Goal: Task Accomplishment & Management: Manage account settings

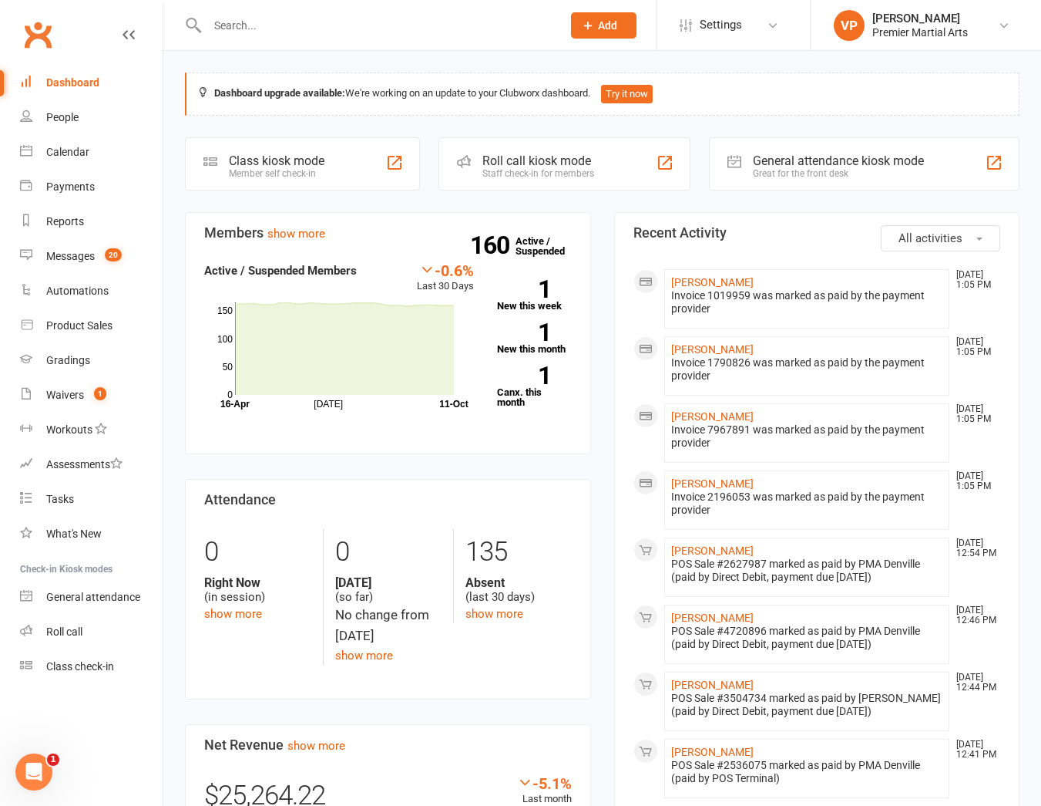
click at [244, 23] on input "text" at bounding box center [377, 26] width 348 height 22
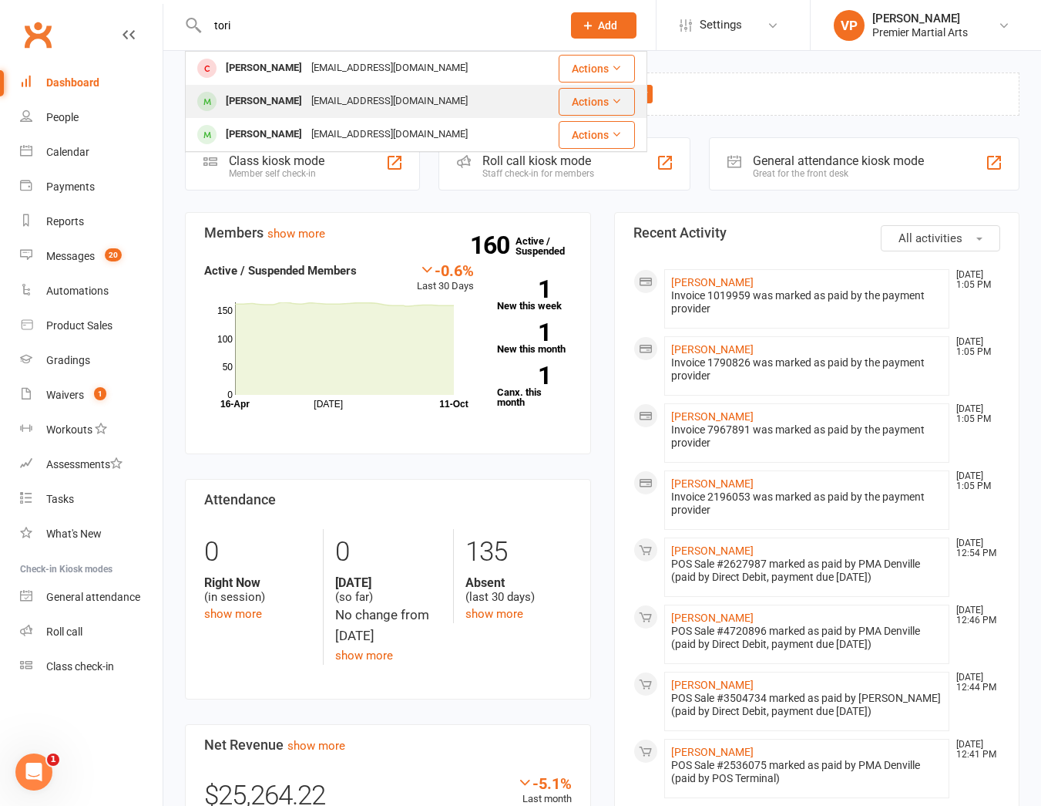
type input "tori"
click at [257, 103] on div "[PERSON_NAME]" at bounding box center [264, 101] width 86 height 22
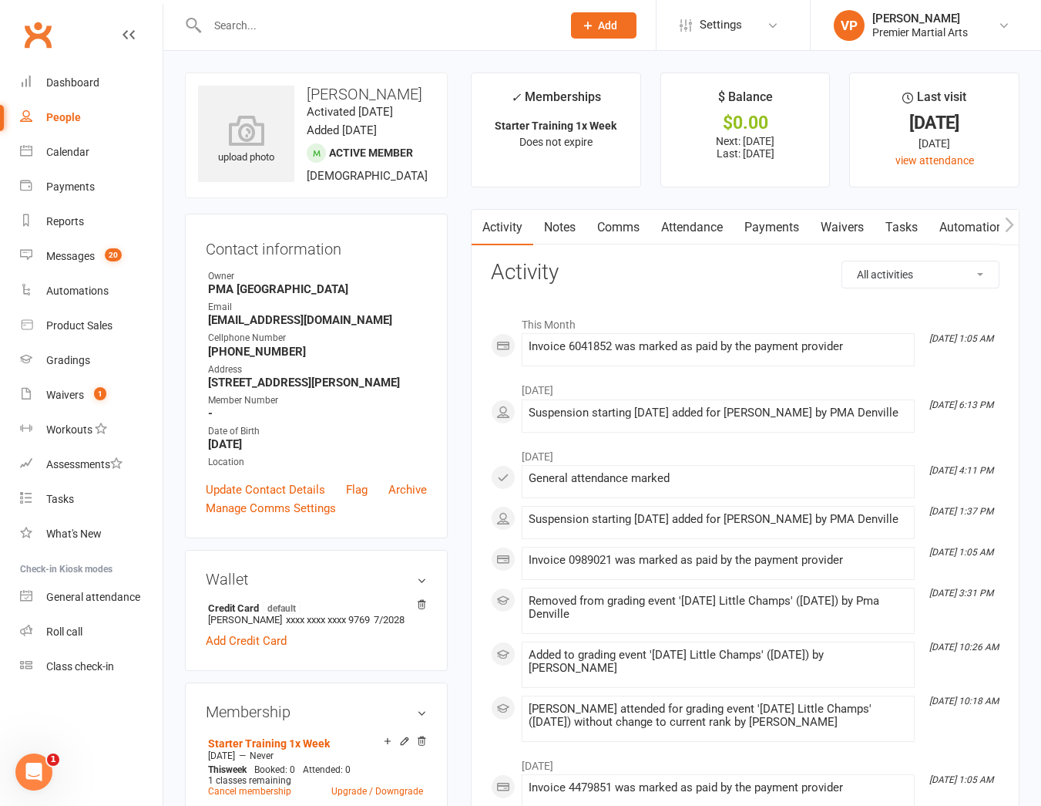
click at [747, 235] on link "Payments" at bounding box center [772, 227] width 76 height 35
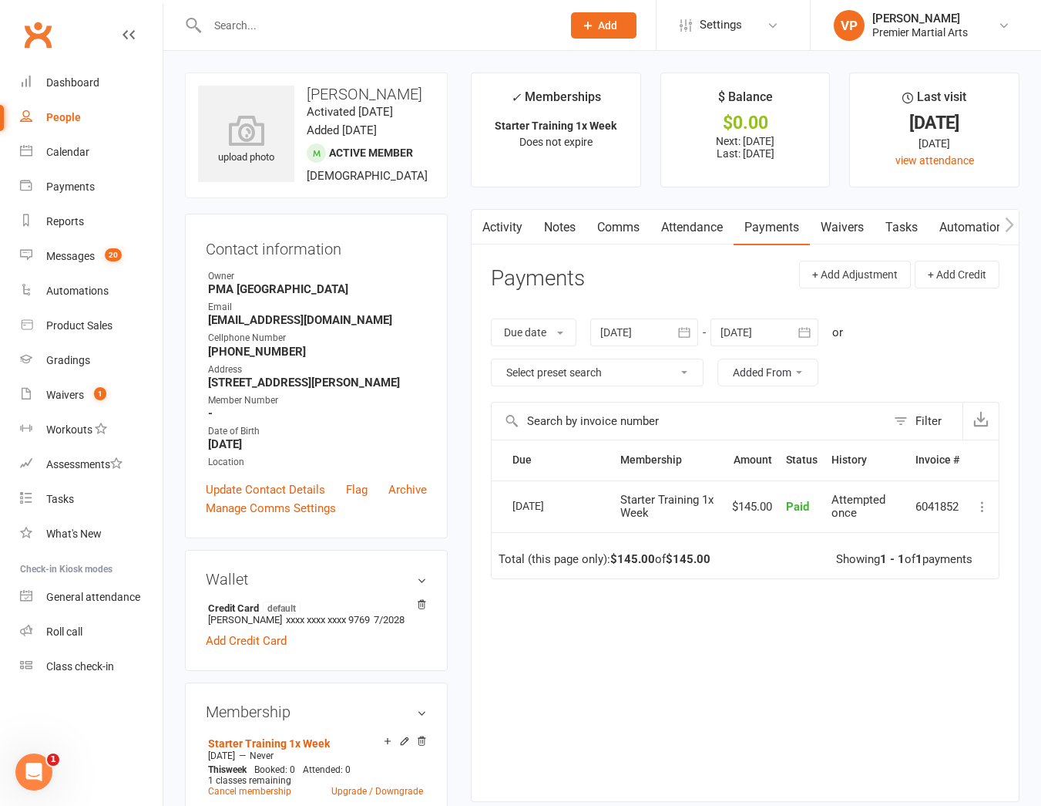
click at [318, 35] on input "text" at bounding box center [377, 26] width 348 height 22
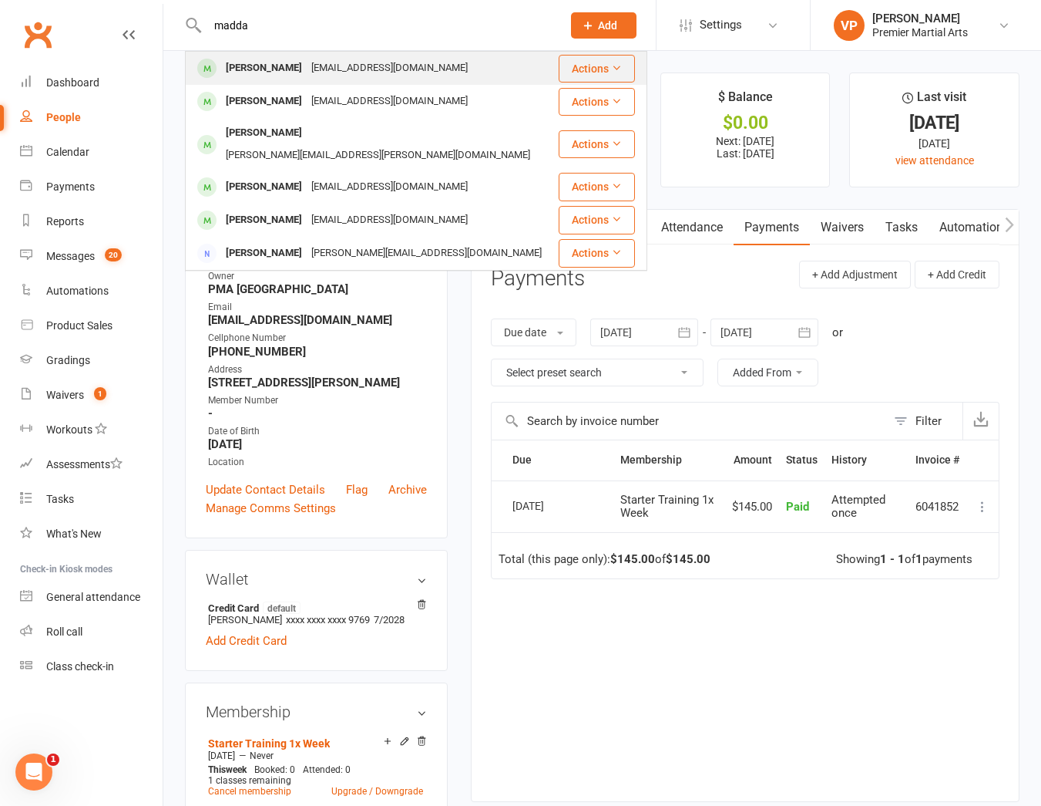
type input "madda"
click at [310, 72] on div "[EMAIL_ADDRESS][DOMAIN_NAME]" at bounding box center [390, 68] width 166 height 22
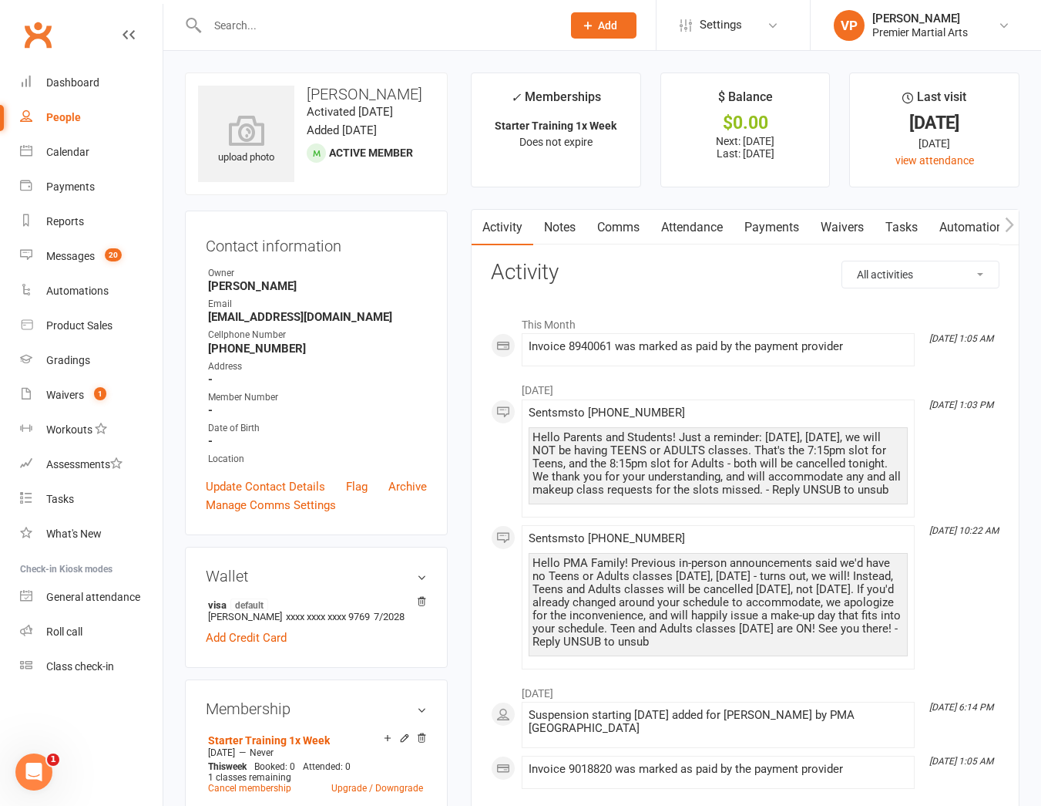
click at [779, 225] on link "Payments" at bounding box center [772, 227] width 76 height 35
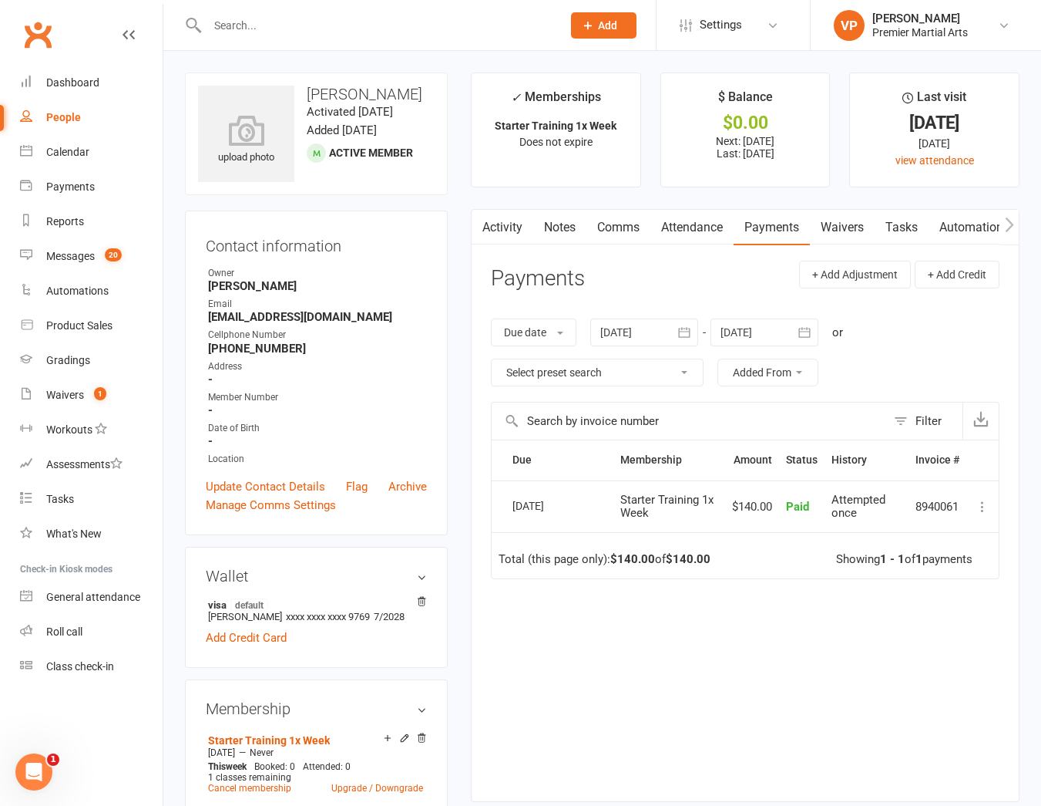
click at [984, 506] on icon at bounding box center [982, 506] width 15 height 15
click at [700, 744] on div "Due Contact Membership Amount Status History Invoice # Select this [DATE] [PERS…" at bounding box center [745, 608] width 509 height 338
click at [984, 510] on icon at bounding box center [982, 506] width 15 height 15
click at [917, 536] on link "Refund" at bounding box center [915, 536] width 153 height 31
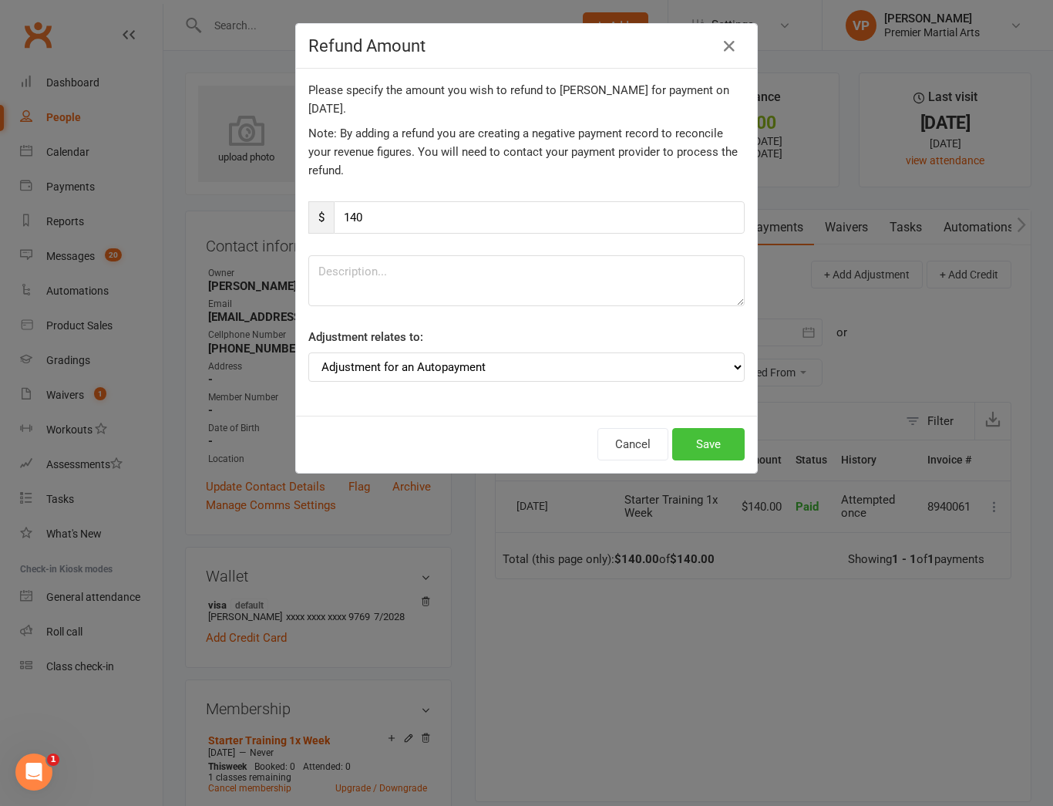
drag, startPoint x: 703, startPoint y: 443, endPoint x: 714, endPoint y: 477, distance: 35.6
click at [703, 441] on button "Save" at bounding box center [708, 444] width 72 height 32
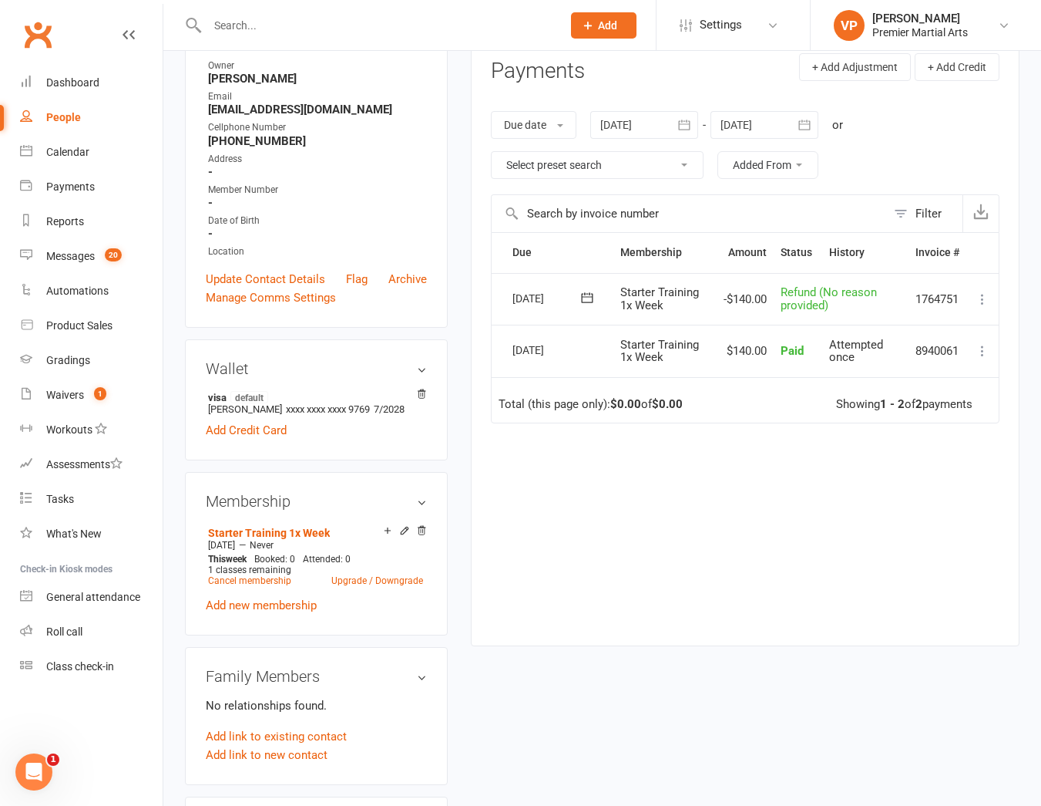
scroll to position [385, 0]
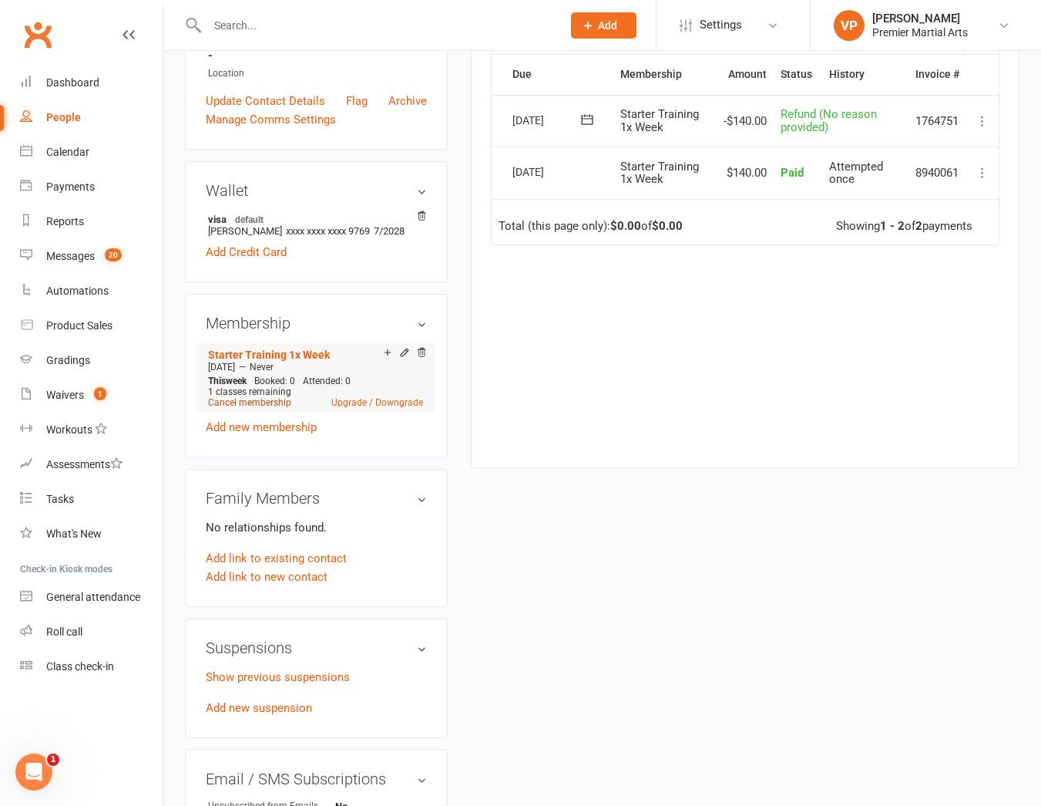
click at [244, 401] on link "Cancel membership" at bounding box center [249, 402] width 83 height 11
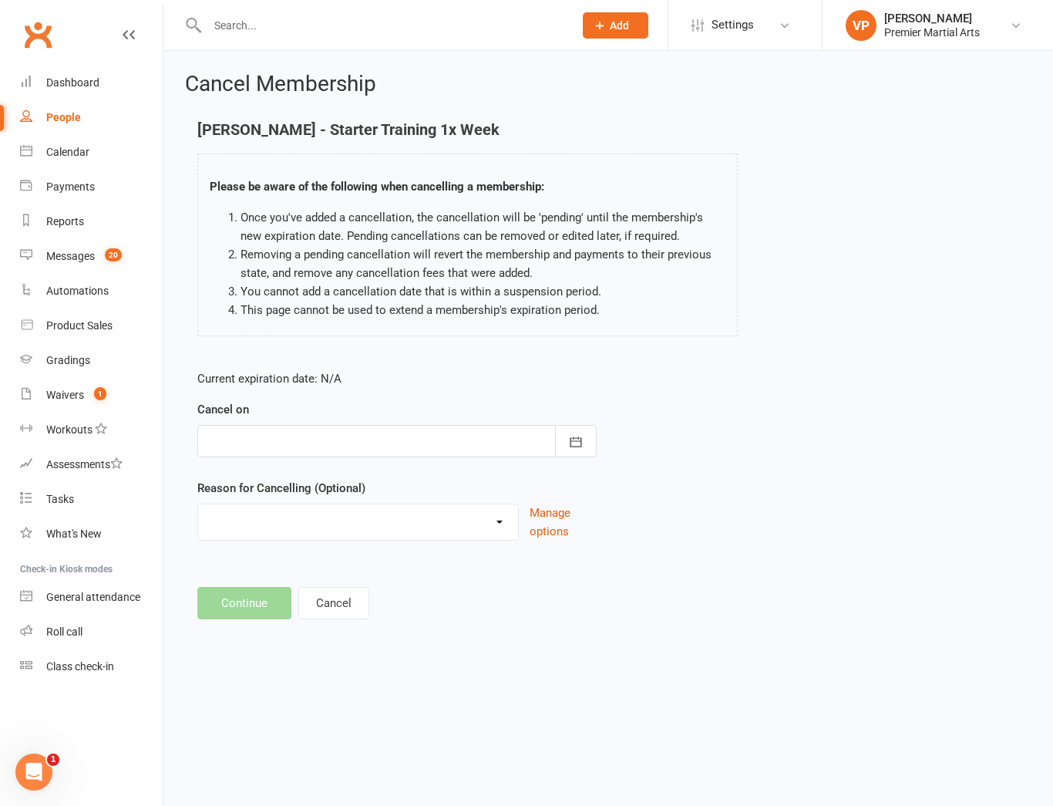
click at [469, 440] on div at bounding box center [396, 441] width 399 height 32
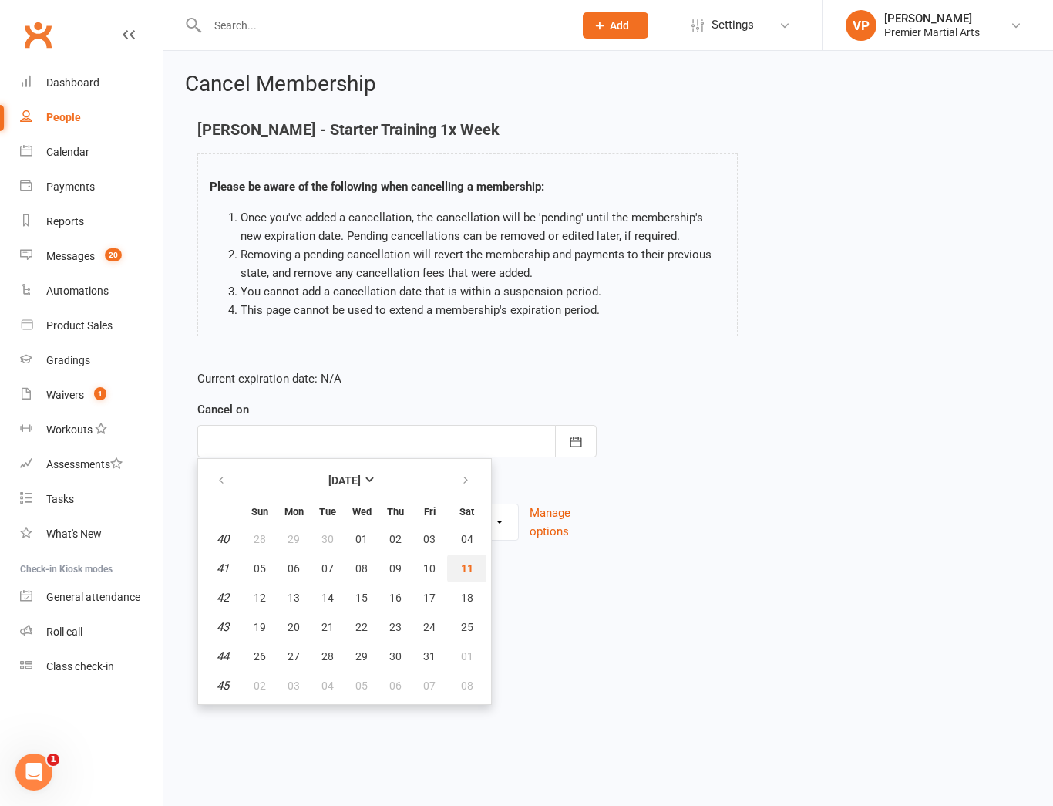
click at [453, 571] on button "11" at bounding box center [466, 568] width 39 height 28
type input "[DATE]"
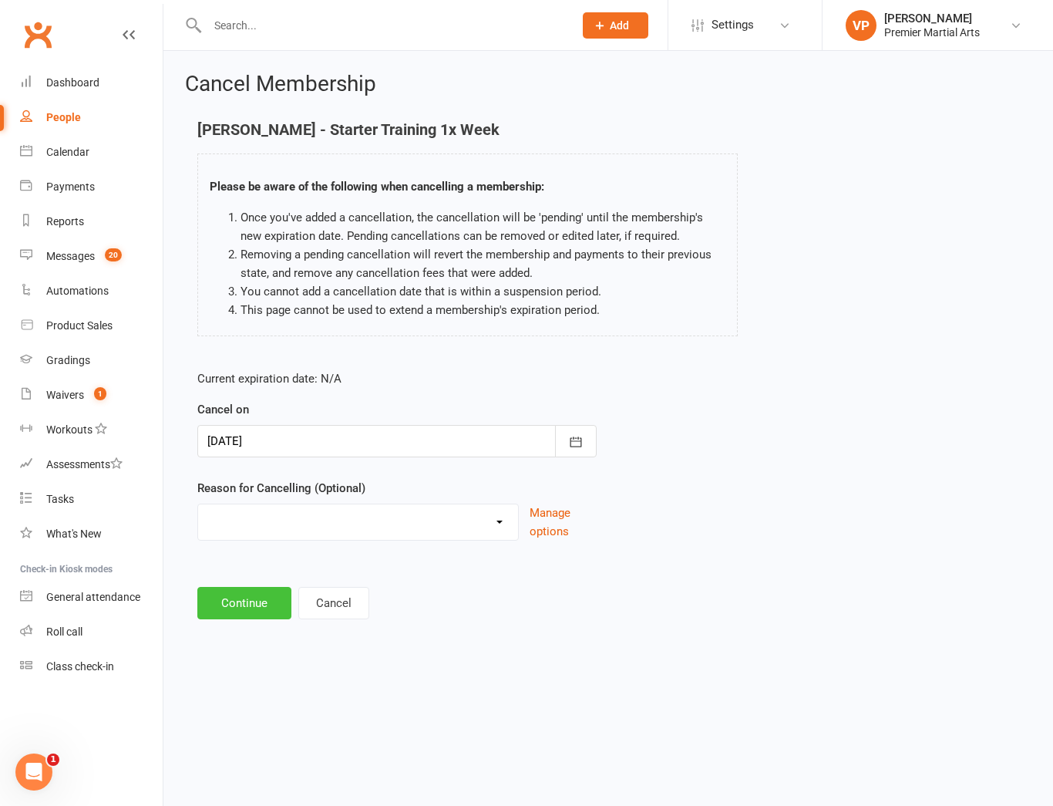
drag, startPoint x: 232, startPoint y: 607, endPoint x: 301, endPoint y: 523, distance: 109.6
click at [301, 523] on main "[PERSON_NAME] - Starter Training 1x Week Please be aware of the following when …" at bounding box center [608, 370] width 846 height 498
click at [301, 523] on select "Holiday Injury Other reason" at bounding box center [358, 519] width 320 height 31
click at [870, 574] on main "[PERSON_NAME] - Starter Training 1x Week Please be aware of the following when …" at bounding box center [608, 370] width 846 height 498
click at [237, 604] on button "Continue" at bounding box center [244, 603] width 94 height 32
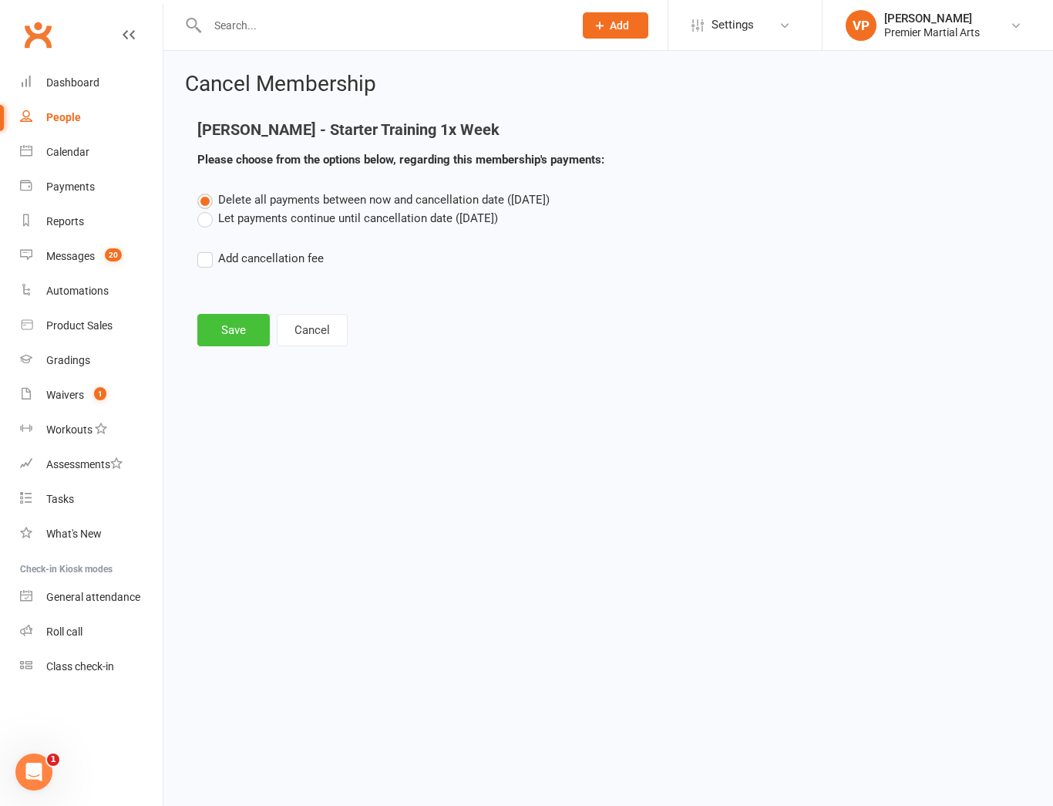
click at [224, 319] on button "Save" at bounding box center [233, 330] width 72 height 32
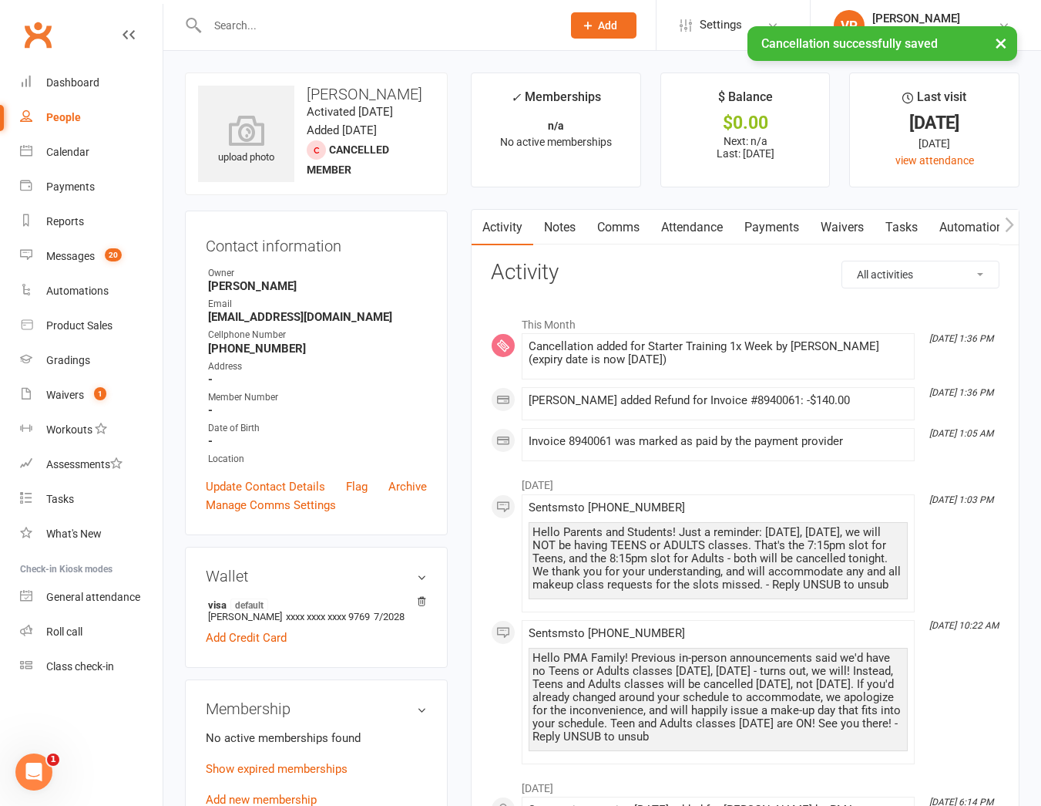
click at [240, 26] on div "× Cancellation successfully saved" at bounding box center [510, 26] width 1021 height 0
click at [286, 25] on input "text" at bounding box center [377, 26] width 348 height 22
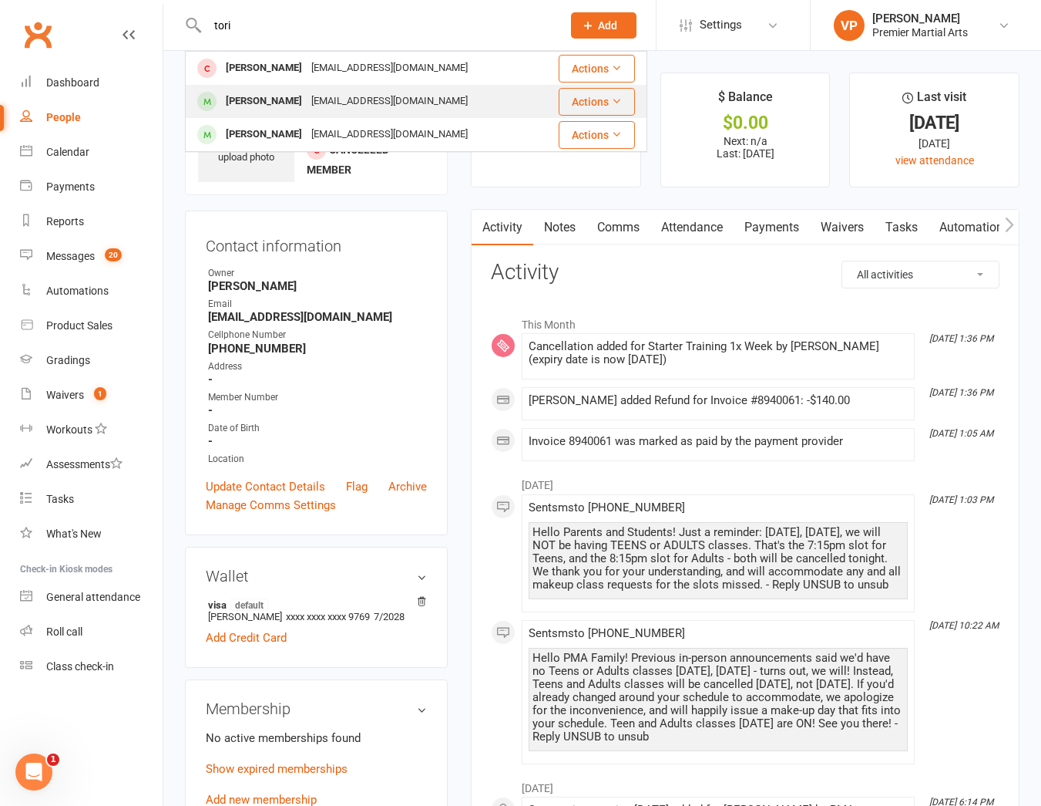
type input "tori"
click at [255, 103] on div "[PERSON_NAME]" at bounding box center [264, 101] width 86 height 22
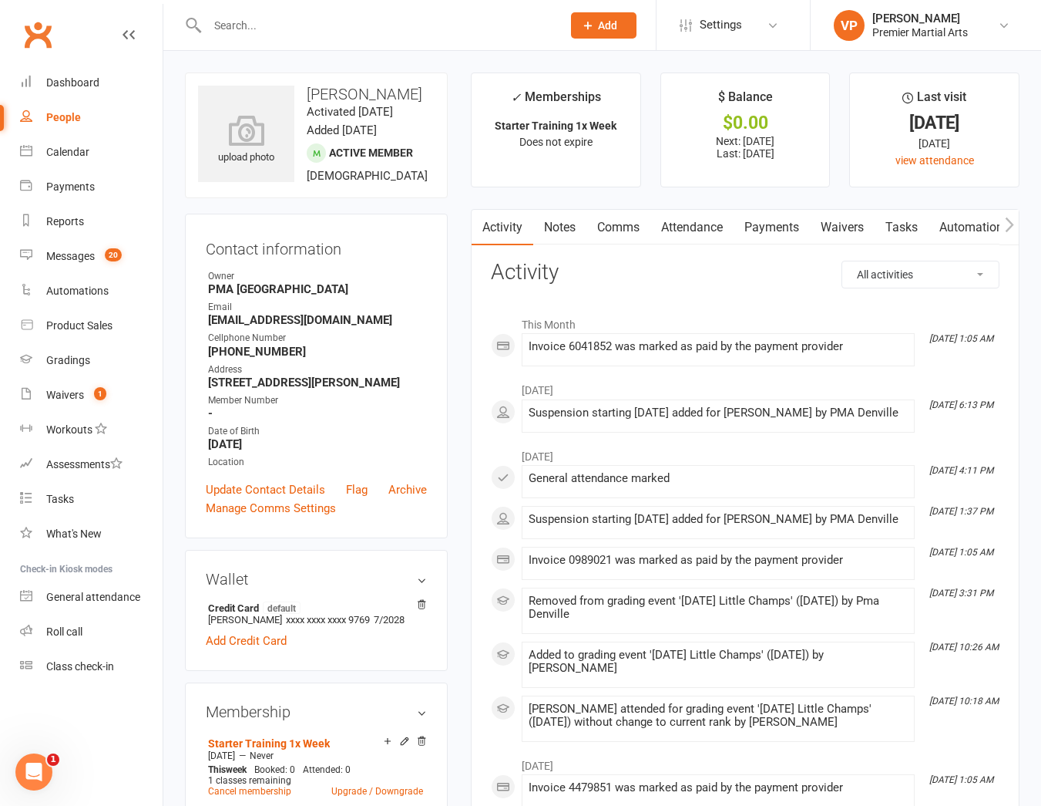
click at [753, 220] on link "Payments" at bounding box center [772, 227] width 76 height 35
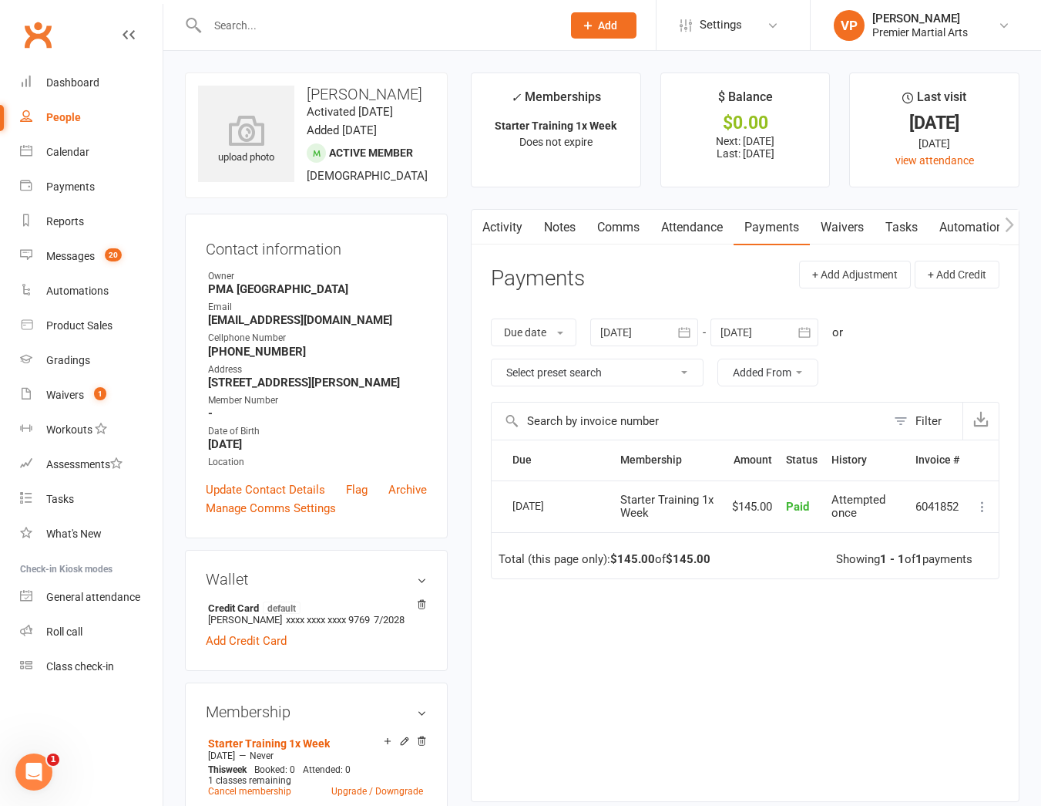
click at [981, 506] on icon at bounding box center [982, 506] width 15 height 15
click at [933, 540] on link "Refund" at bounding box center [915, 536] width 153 height 31
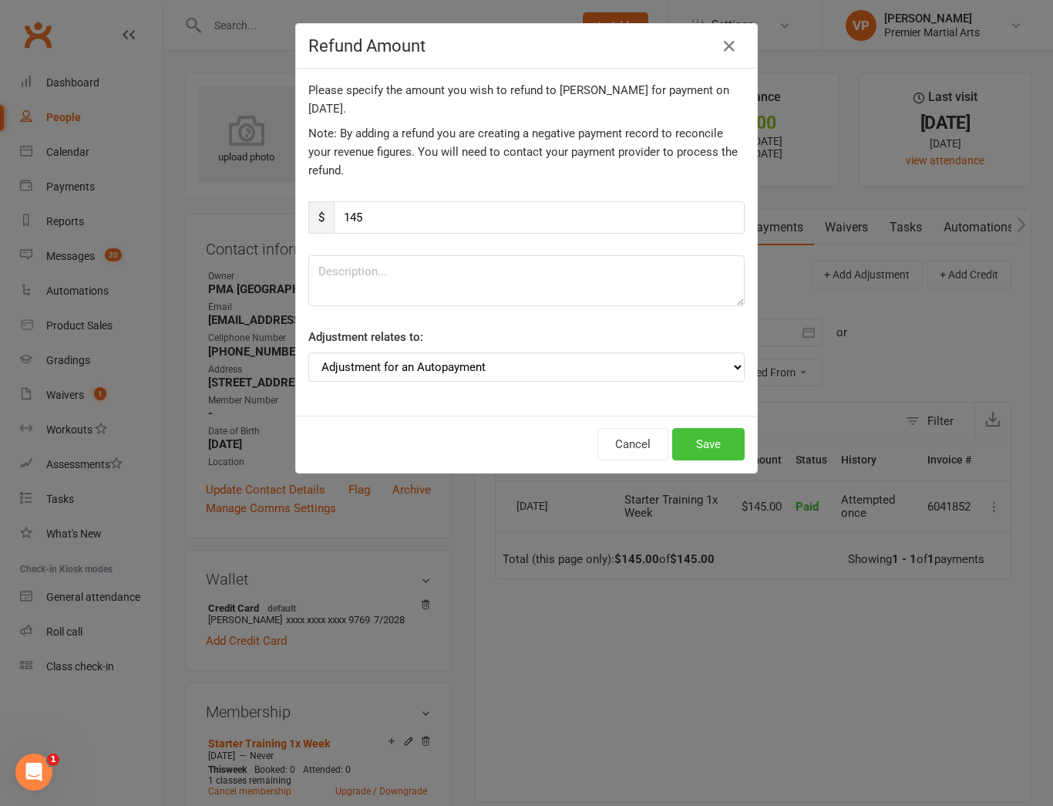
click at [691, 440] on button "Save" at bounding box center [708, 444] width 72 height 32
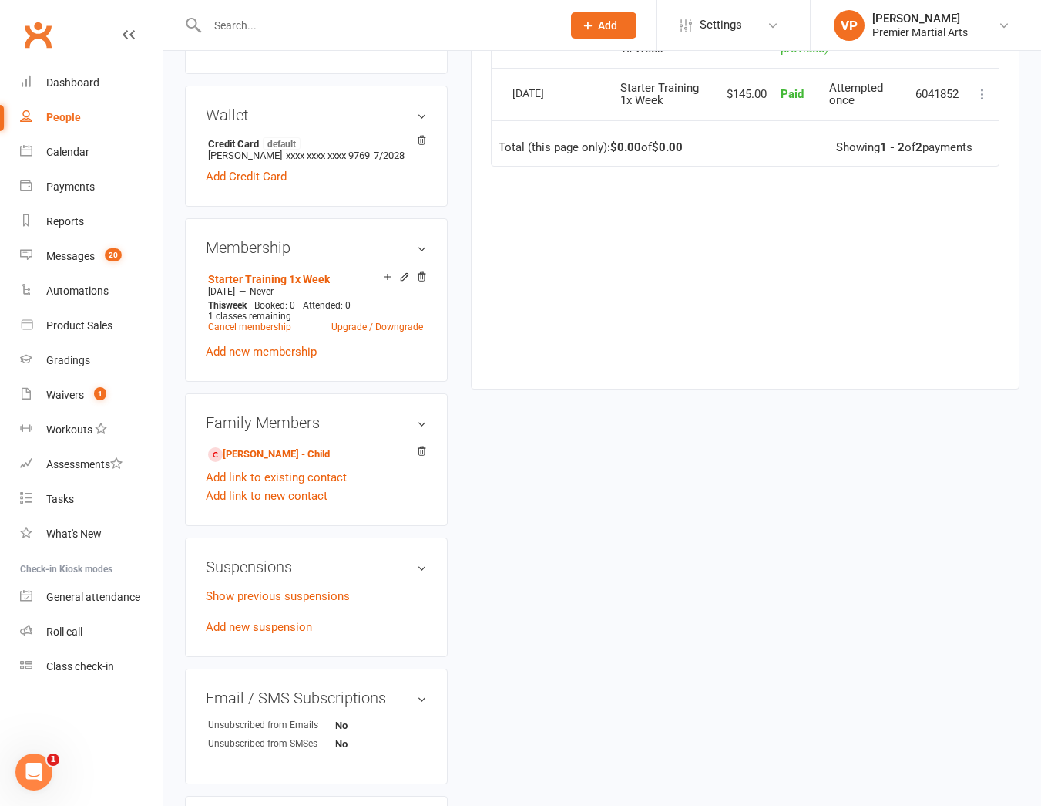
scroll to position [463, 0]
click at [225, 334] on link "Cancel membership" at bounding box center [249, 328] width 83 height 11
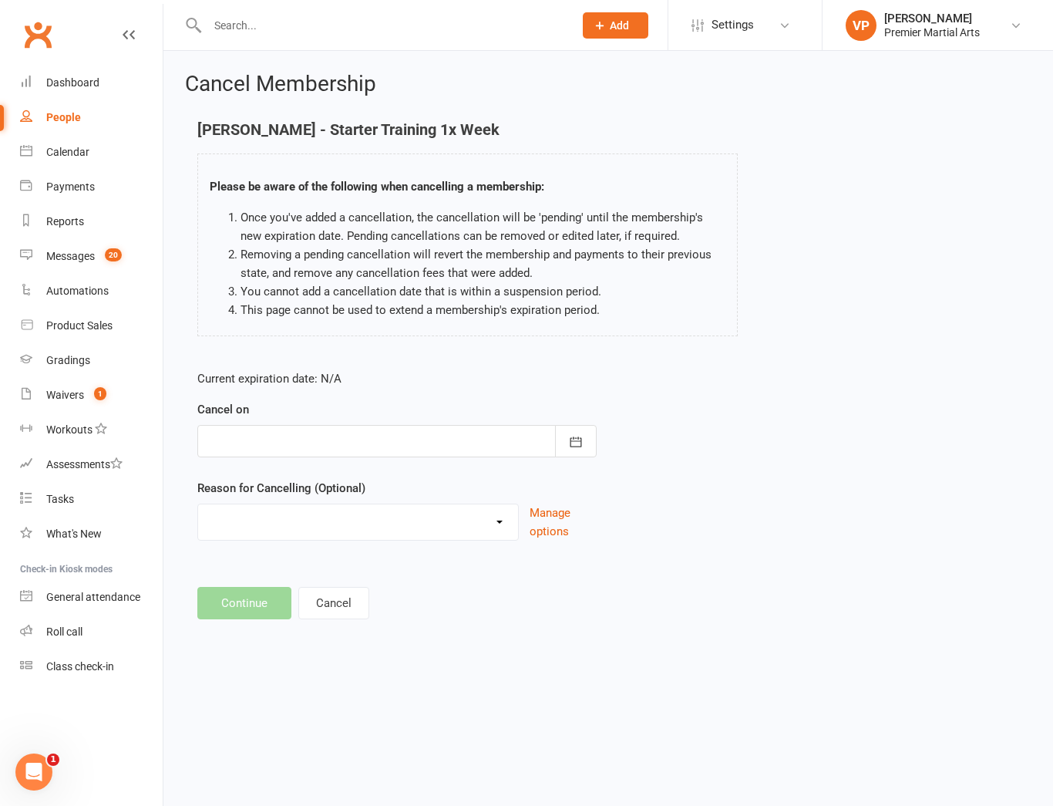
click at [495, 450] on div at bounding box center [396, 441] width 399 height 32
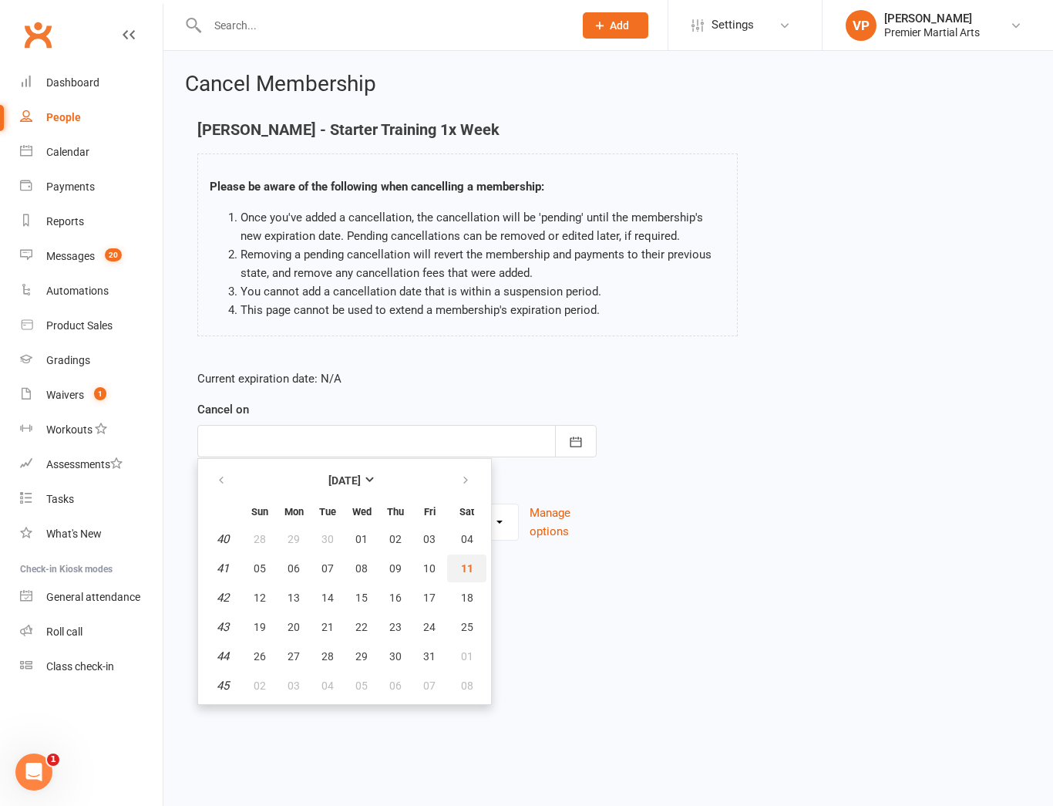
click at [467, 567] on span "11" at bounding box center [467, 568] width 12 height 12
type input "[DATE]"
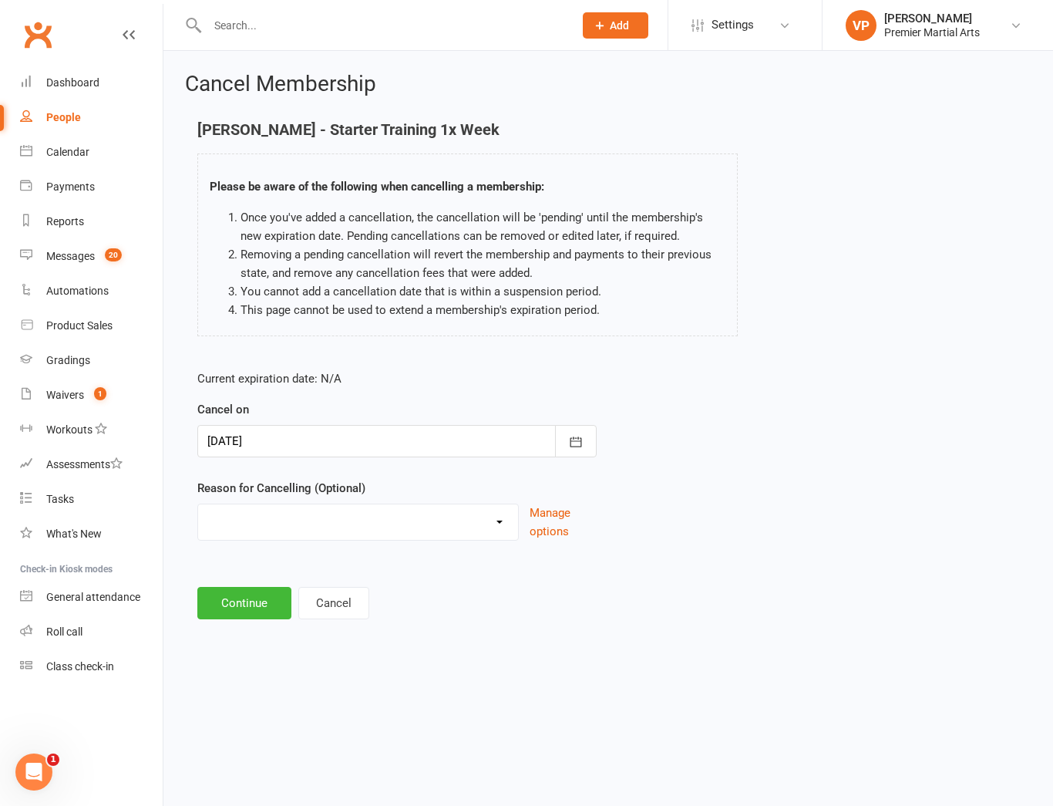
drag, startPoint x: 200, startPoint y: 621, endPoint x: 208, endPoint y: 617, distance: 8.6
click at [200, 622] on div "Cancel Membership [PERSON_NAME] - Starter Training 1x Week Please be aware of t…" at bounding box center [608, 347] width 890 height 593
click at [244, 597] on button "Continue" at bounding box center [244, 603] width 94 height 32
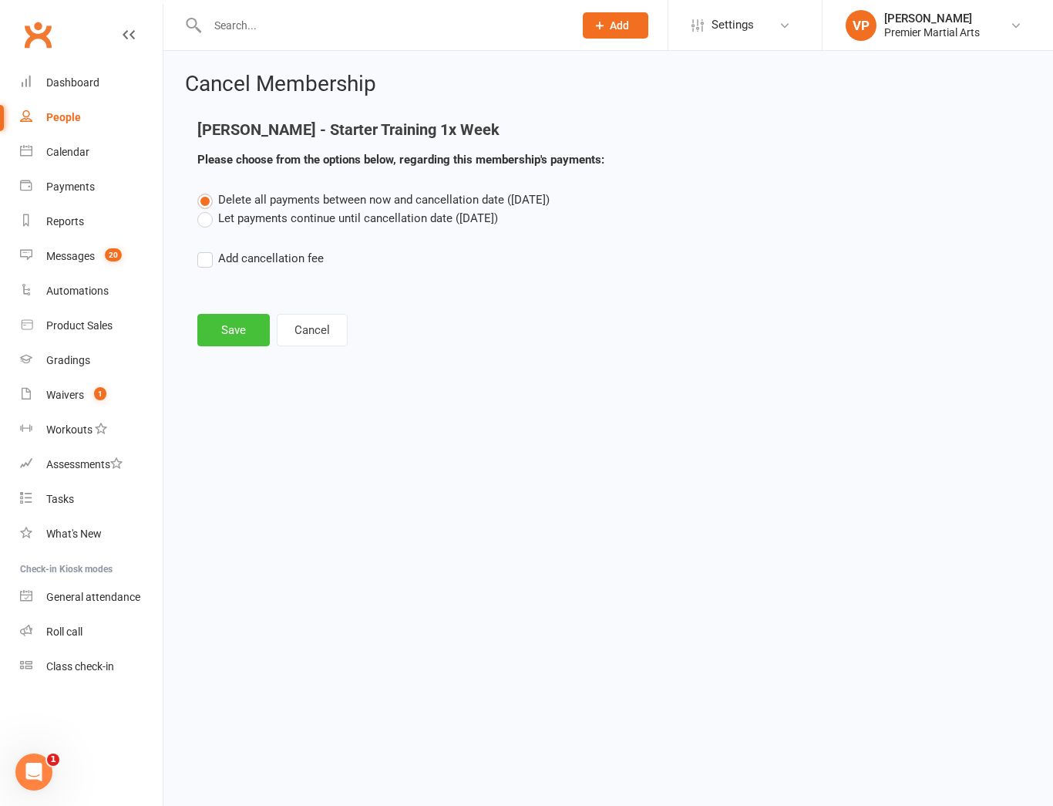
click at [214, 326] on button "Save" at bounding box center [233, 330] width 72 height 32
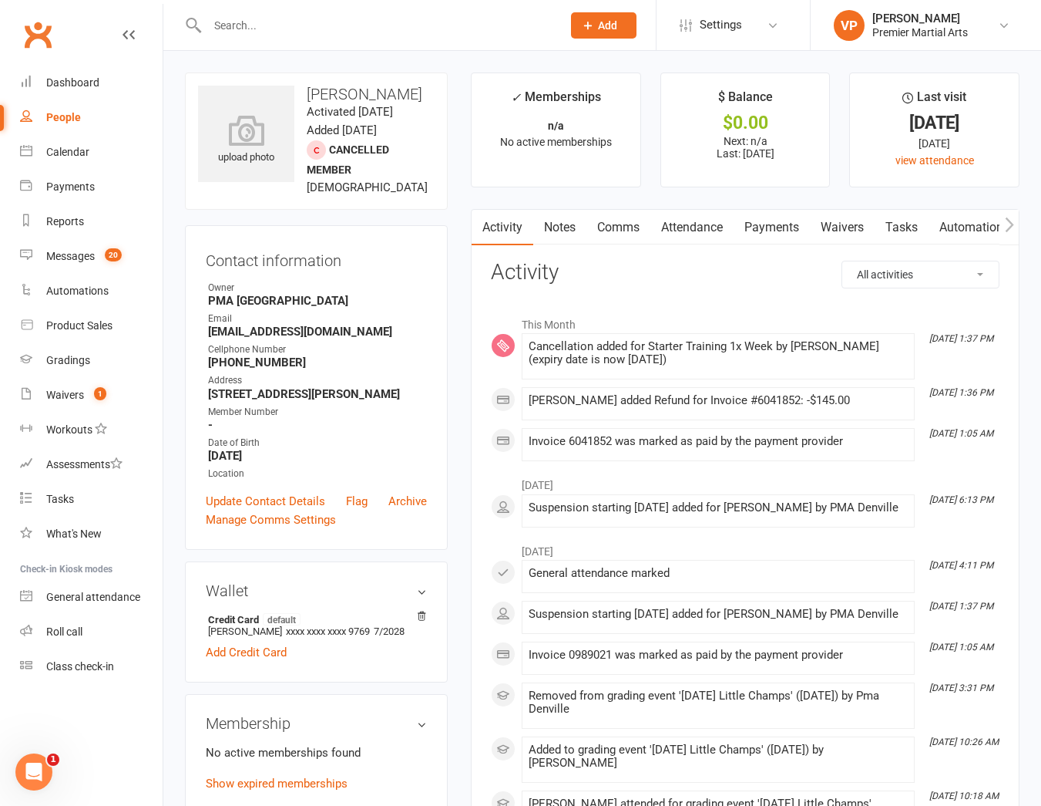
click at [775, 229] on link "Payments" at bounding box center [772, 227] width 76 height 35
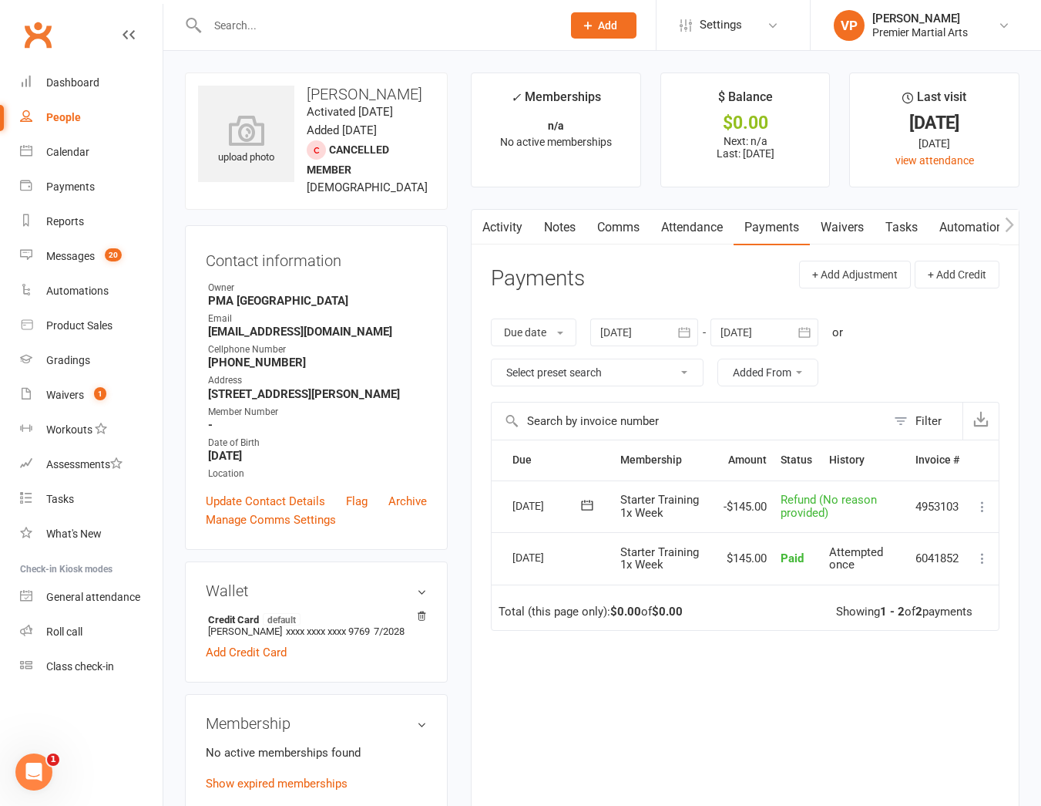
click at [725, 766] on div "Due Contact Membership Amount Status History Invoice # Select this [DATE] [PERS…" at bounding box center [745, 634] width 509 height 390
click at [250, 39] on div at bounding box center [368, 25] width 366 height 50
click at [259, 39] on div at bounding box center [368, 25] width 366 height 50
click at [276, 25] on input "text" at bounding box center [377, 26] width 348 height 22
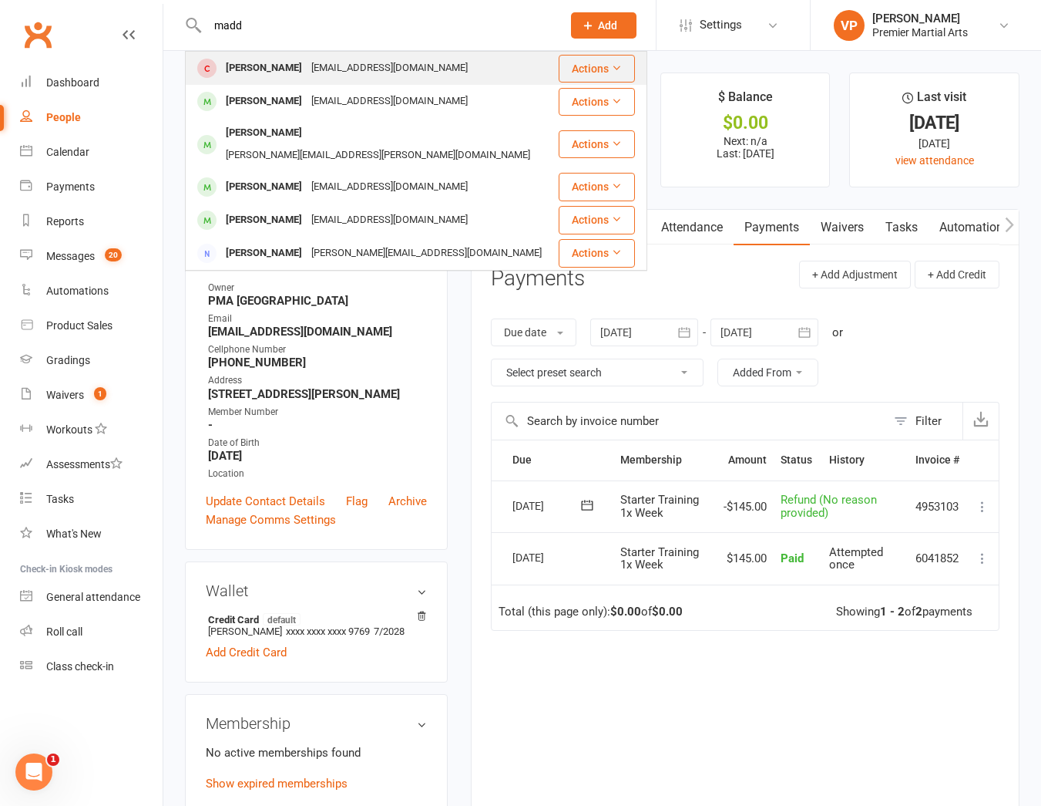
type input "madd"
click at [283, 69] on div "[PERSON_NAME]" at bounding box center [264, 68] width 86 height 22
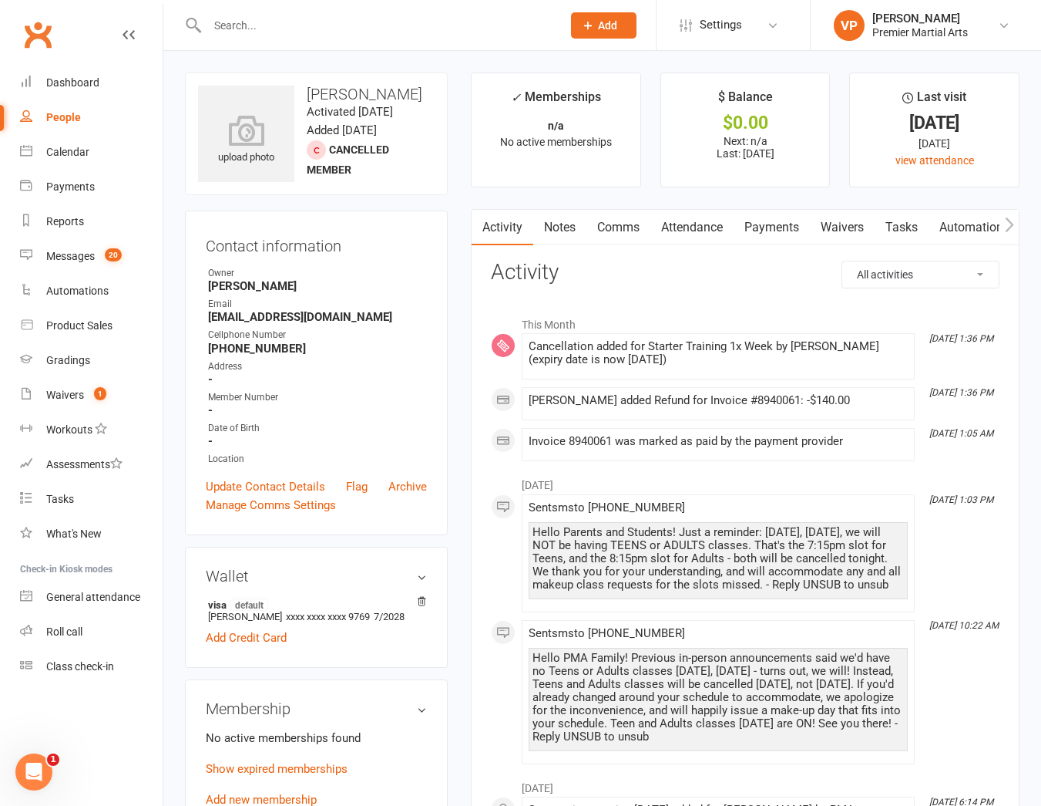
click at [744, 222] on link "Payments" at bounding box center [772, 227] width 76 height 35
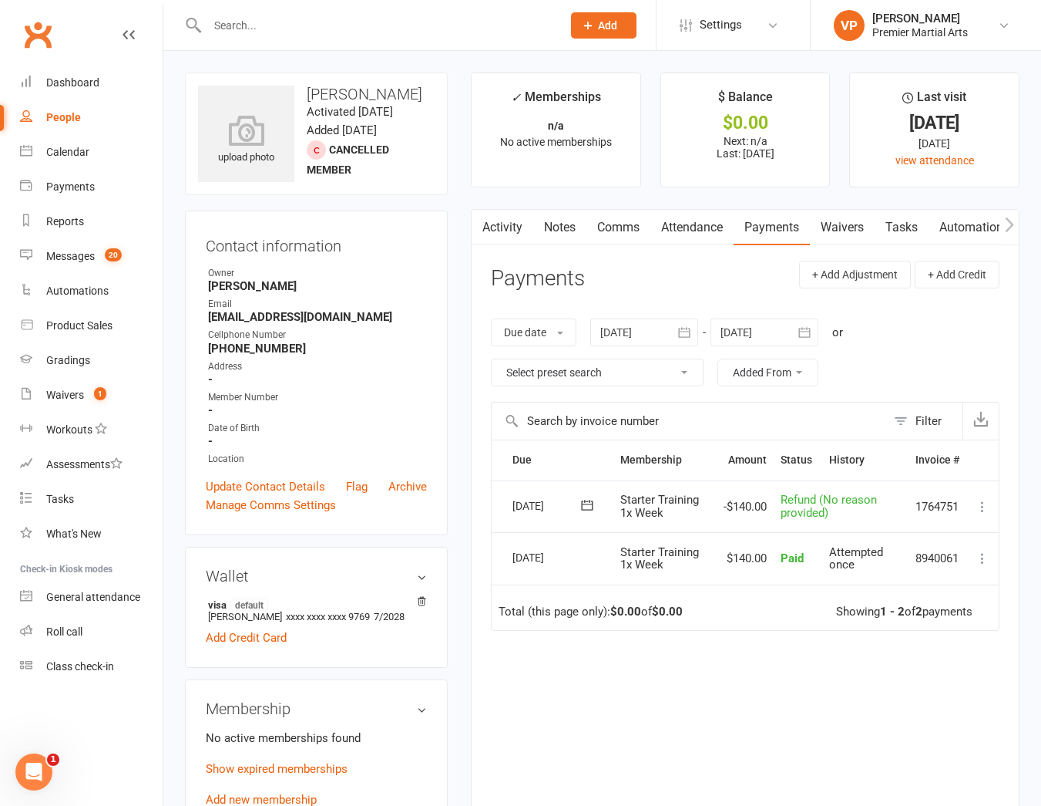
drag, startPoint x: 634, startPoint y: 769, endPoint x: 644, endPoint y: 681, distance: 87.7
click at [634, 769] on div "Due Contact Membership Amount Status History Invoice # Select this [DATE] [PERS…" at bounding box center [745, 634] width 509 height 390
